Goal: Navigation & Orientation: Find specific page/section

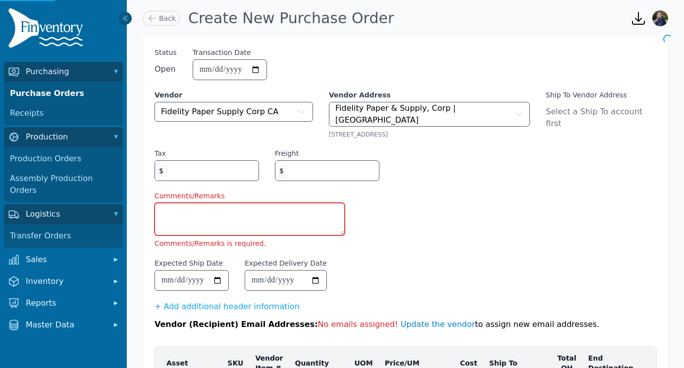
scroll to position [105, 0]
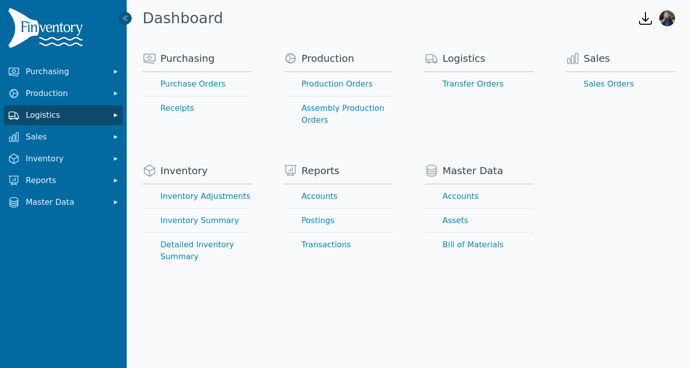
click at [33, 114] on span "Logistics" at bounding box center [65, 115] width 79 height 12
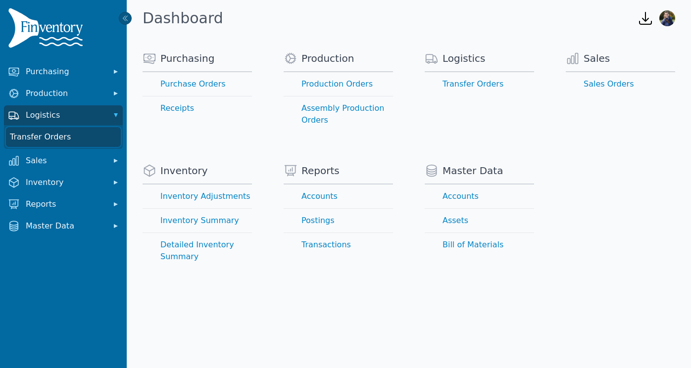
click at [61, 142] on link "Transfer Orders" at bounding box center [63, 137] width 115 height 20
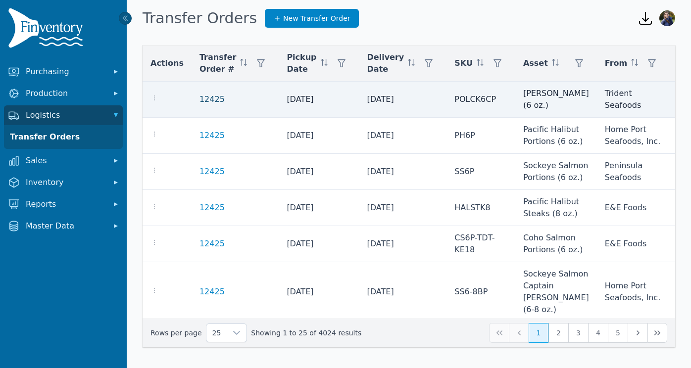
click at [205, 100] on link "12425" at bounding box center [212, 100] width 25 height 12
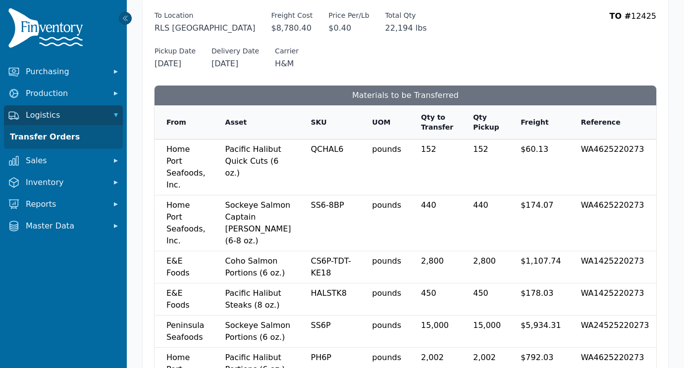
scroll to position [38, 0]
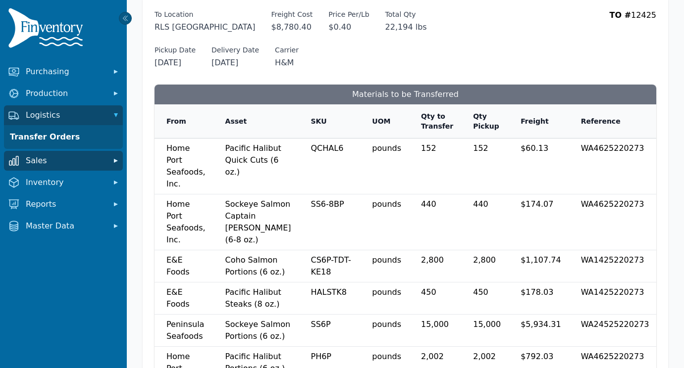
click at [113, 159] on icon "Sidebar" at bounding box center [116, 161] width 10 height 10
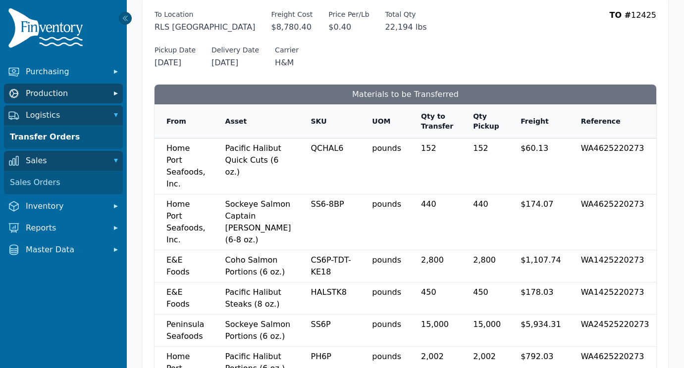
click at [115, 93] on icon "Sidebar" at bounding box center [116, 94] width 4 height 4
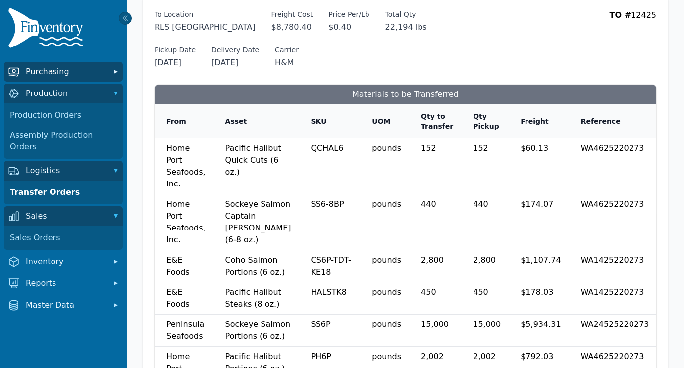
click at [117, 70] on icon "Sidebar" at bounding box center [116, 72] width 10 height 10
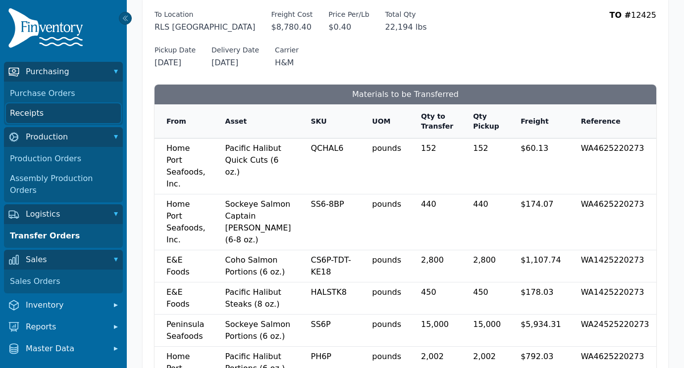
click at [33, 113] on link "Receipts" at bounding box center [63, 114] width 115 height 20
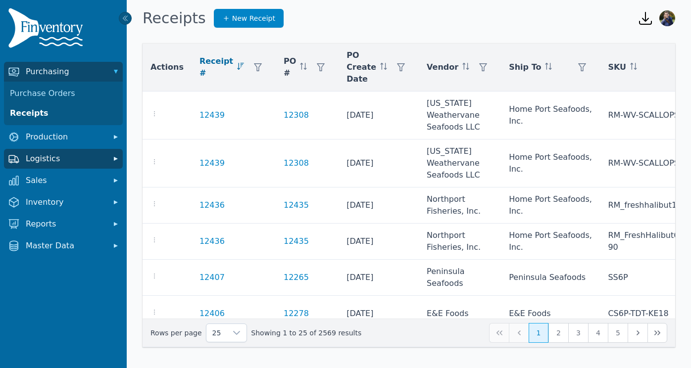
click at [117, 157] on icon "Sidebar" at bounding box center [116, 159] width 10 height 10
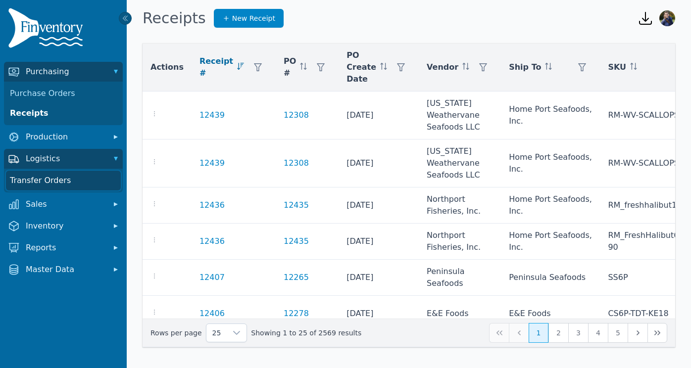
click at [48, 176] on link "Transfer Orders" at bounding box center [63, 181] width 115 height 20
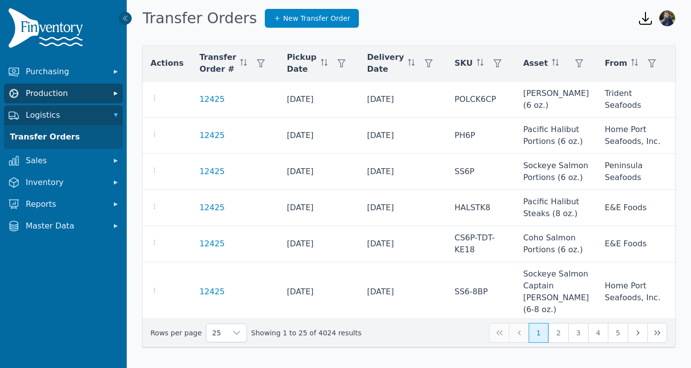
click at [58, 89] on span "Production" at bounding box center [65, 94] width 79 height 12
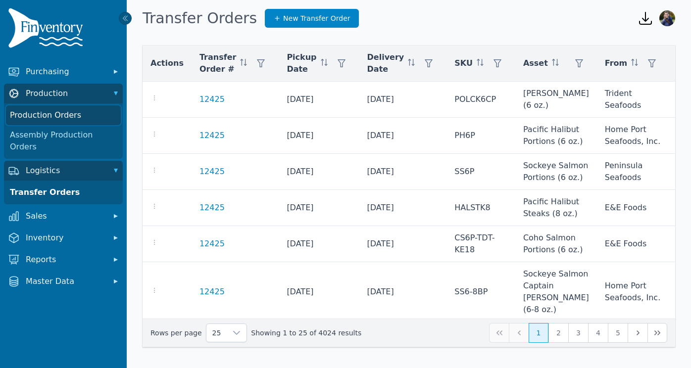
click at [46, 117] on link "Production Orders" at bounding box center [63, 115] width 115 height 20
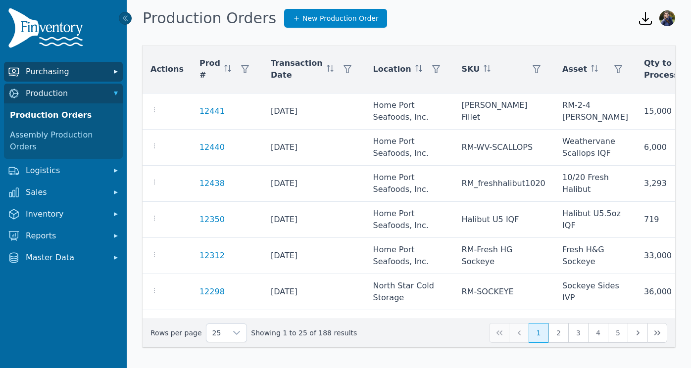
click at [41, 71] on span "Purchasing" at bounding box center [65, 72] width 79 height 12
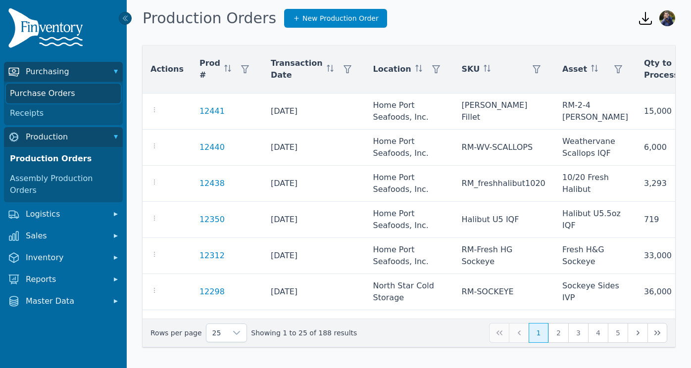
click at [45, 90] on link "Purchase Orders" at bounding box center [63, 94] width 115 height 20
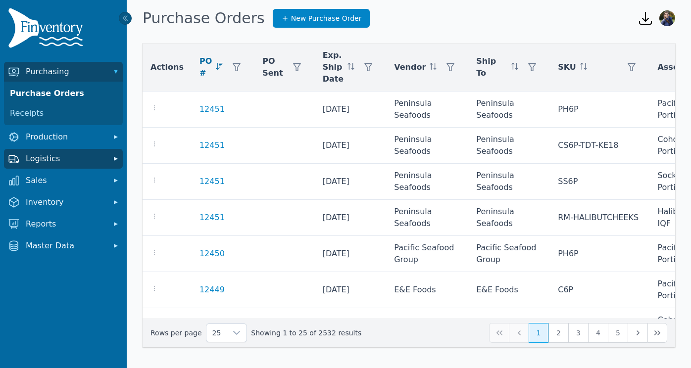
click at [98, 158] on span "Logistics" at bounding box center [65, 159] width 79 height 12
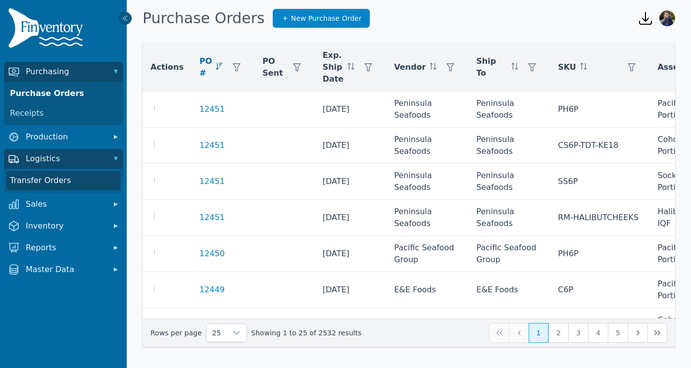
click at [45, 179] on link "Transfer Orders" at bounding box center [63, 181] width 115 height 20
